Goal: Navigation & Orientation: Find specific page/section

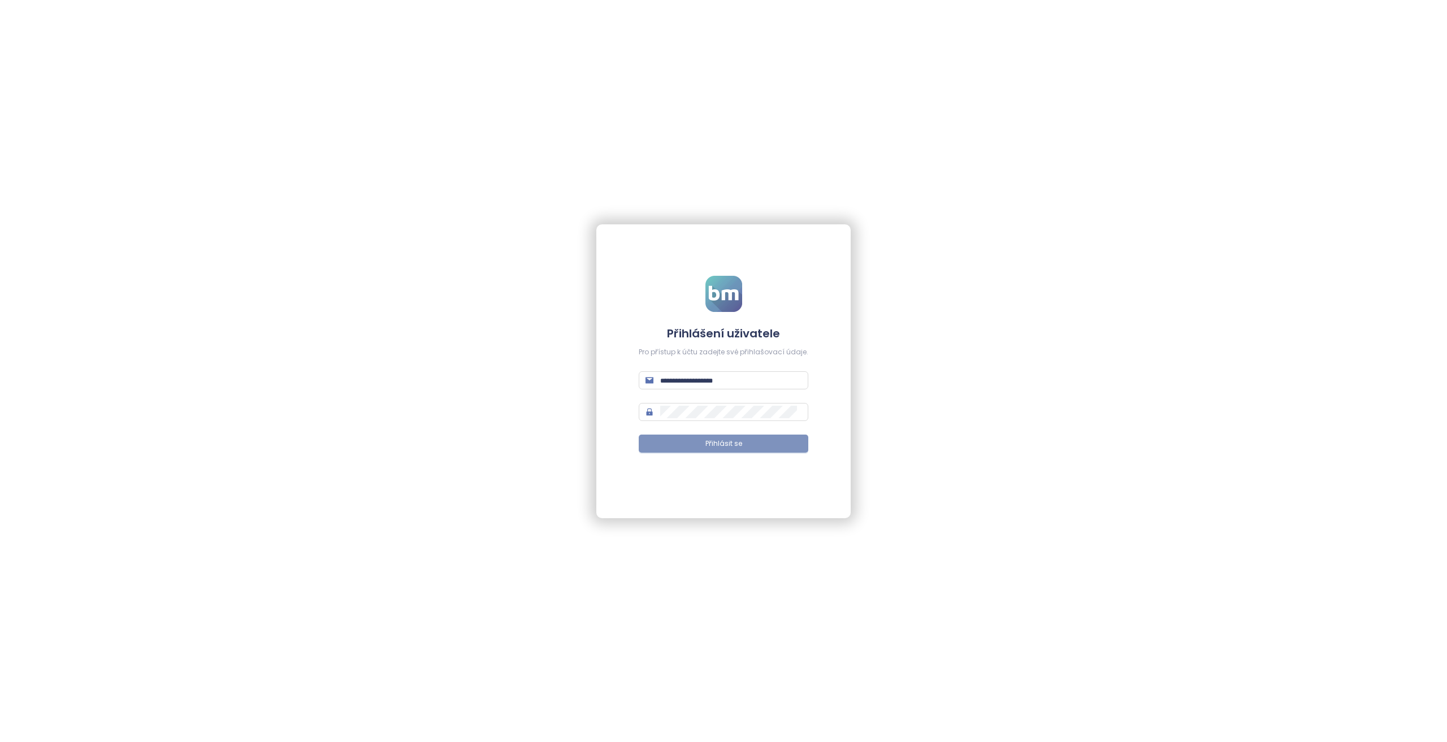
type input "**********"
click at [714, 448] on span "Přihlásit se" at bounding box center [723, 444] width 37 height 11
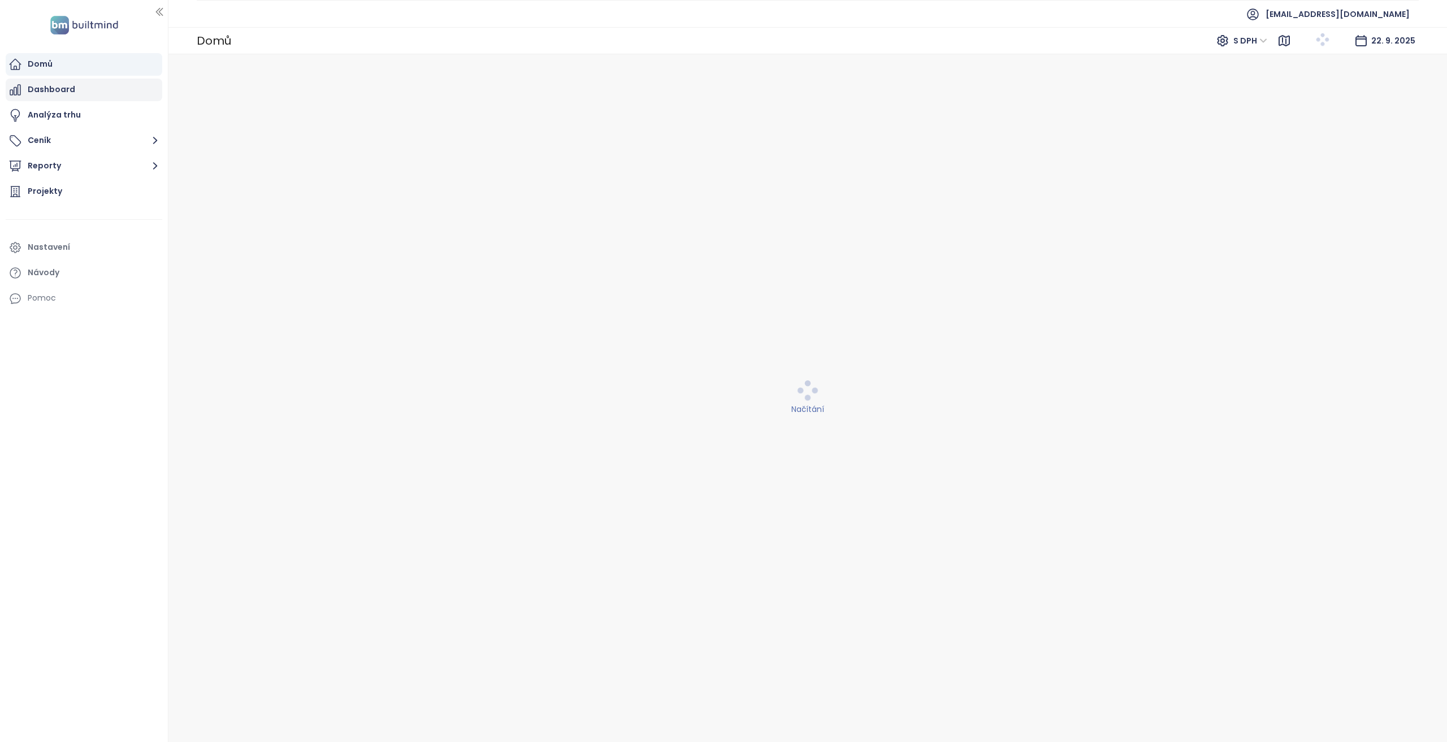
click at [81, 94] on div "Dashboard" at bounding box center [84, 90] width 157 height 23
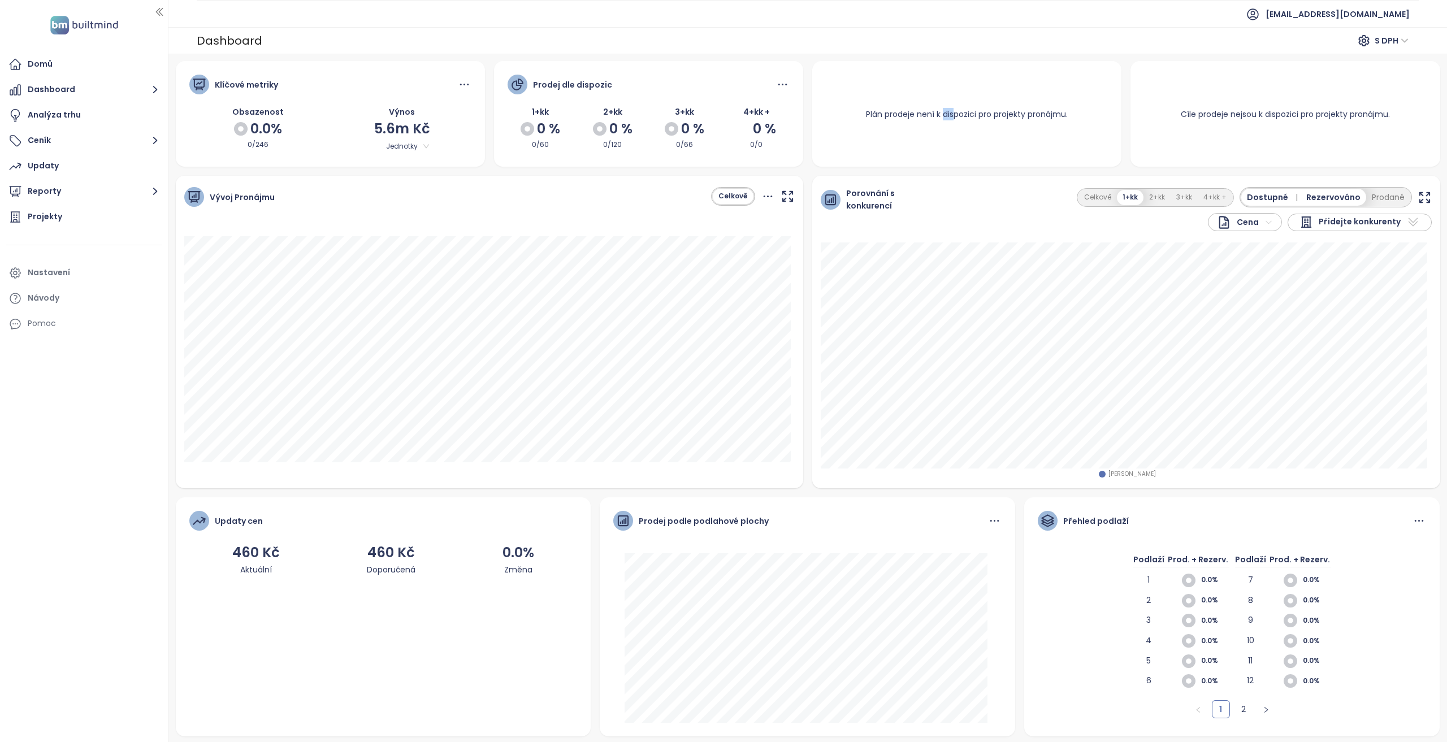
drag, startPoint x: 947, startPoint y: 108, endPoint x: 924, endPoint y: 112, distance: 22.4
click at [927, 111] on div "Plán prodeje není k dispozici pro projekty pronájmu." at bounding box center [966, 114] width 229 height 40
click at [884, 115] on div "Plán prodeje není k dispozici pro projekty pronájmu." at bounding box center [966, 114] width 229 height 40
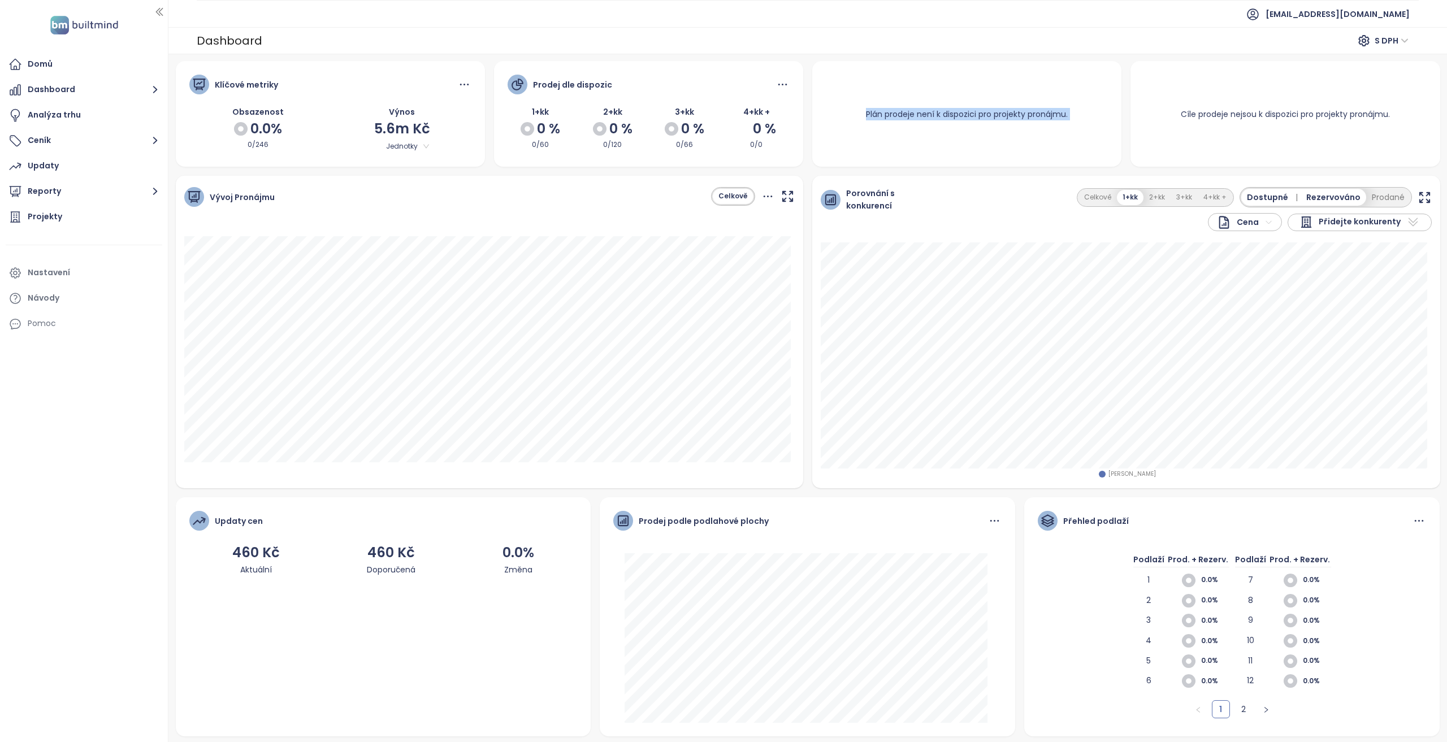
click at [941, 93] on div "Plán prodeje není k dispozici pro projekty pronájmu." at bounding box center [966, 114] width 309 height 106
click at [119, 142] on button "Ceník" at bounding box center [84, 140] width 157 height 23
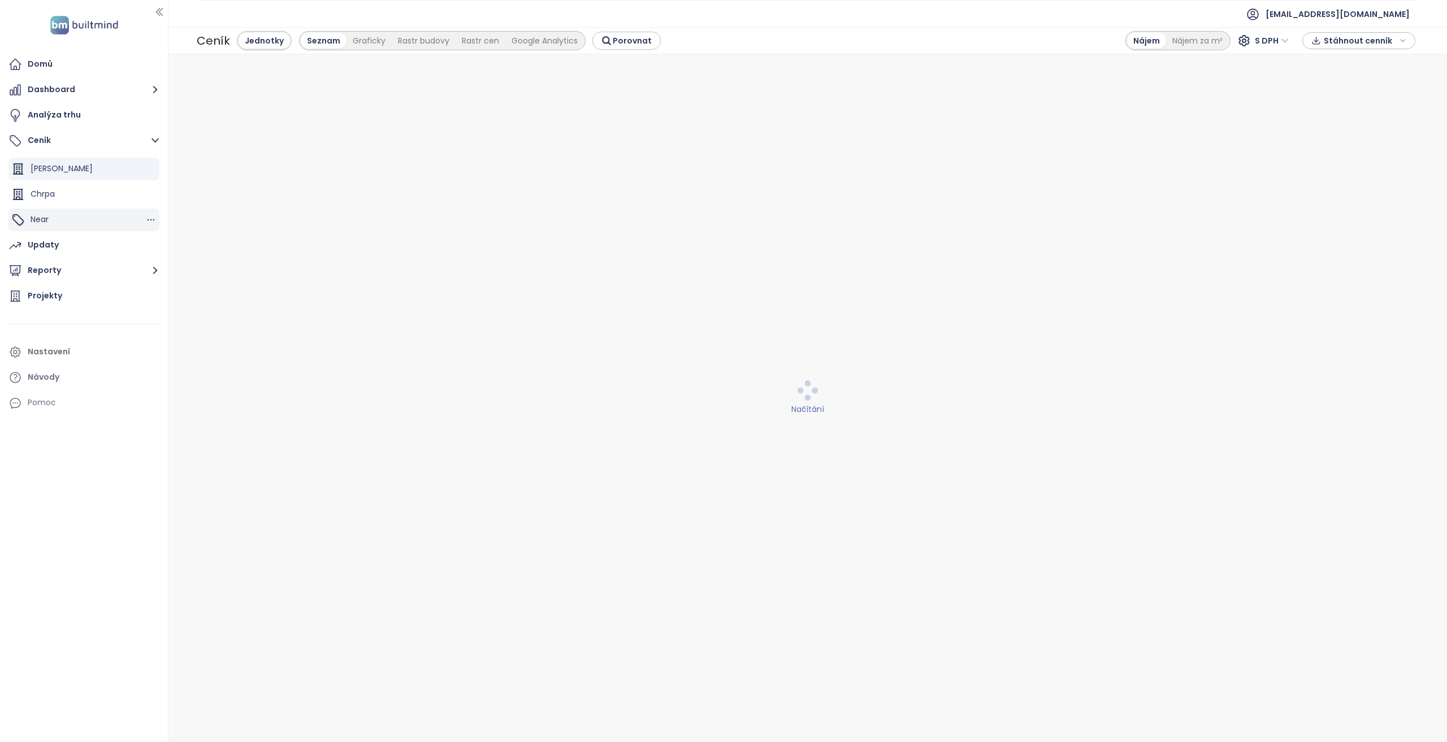
click at [100, 222] on div "Near" at bounding box center [83, 220] width 151 height 23
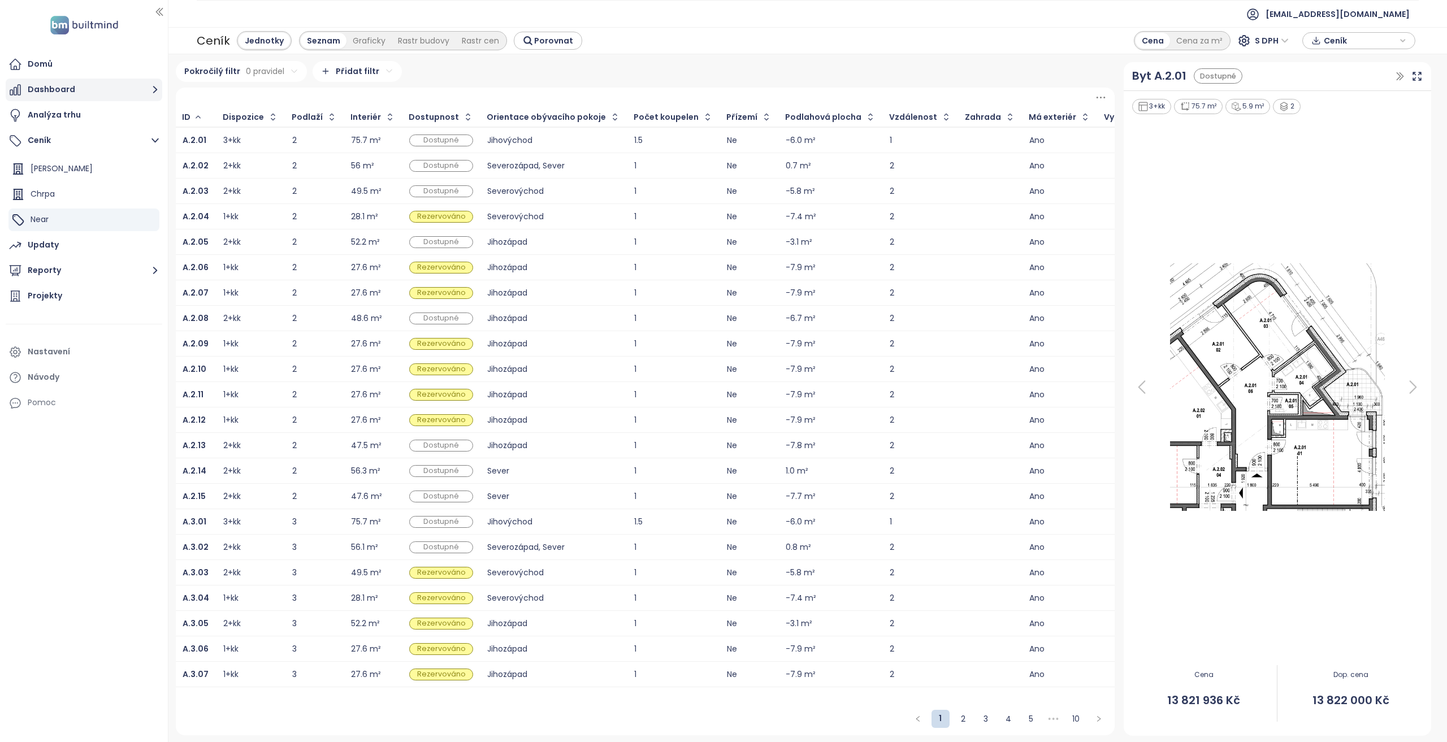
click at [83, 93] on button "Dashboard" at bounding box center [84, 90] width 157 height 23
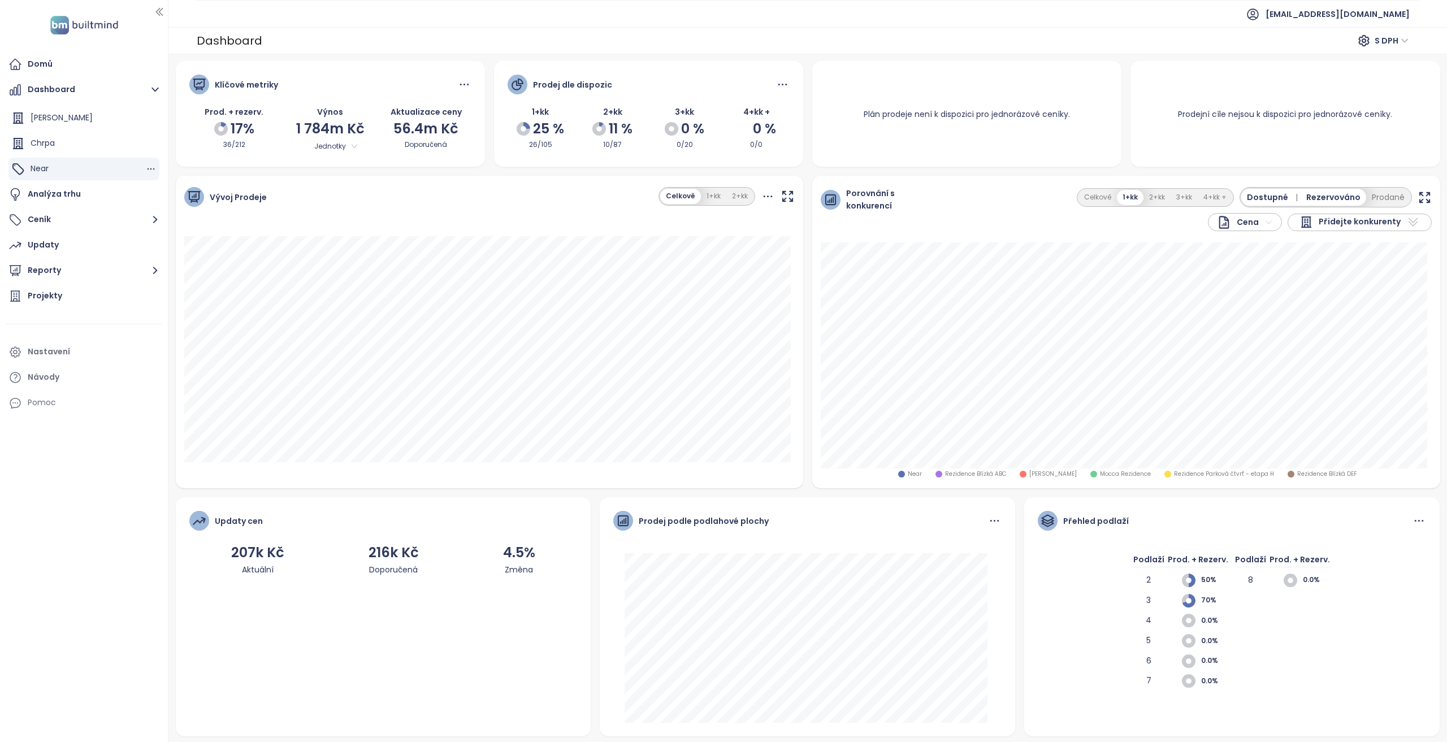
click at [42, 171] on span "Near" at bounding box center [40, 168] width 18 height 11
